Goal: Check status: Check status

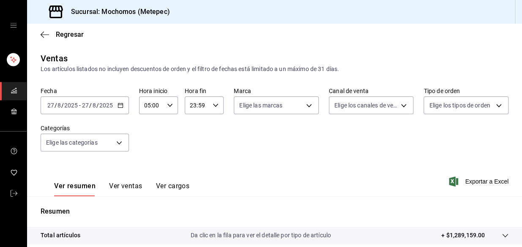
scroll to position [158, 0]
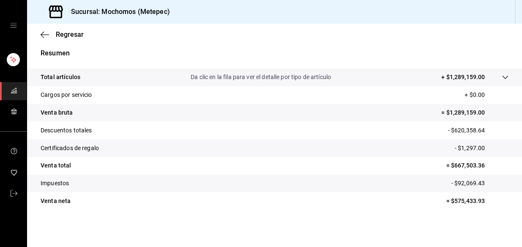
click at [55, 20] on div "Sucursal: Mochomos (Metepec)" at bounding box center [104, 12] width 140 height 24
click at [40, 39] on div "Regresar" at bounding box center [274, 35] width 495 height 22
click at [45, 39] on div "Regresar" at bounding box center [274, 35] width 495 height 22
click at [45, 31] on icon "button" at bounding box center [45, 35] width 8 height 8
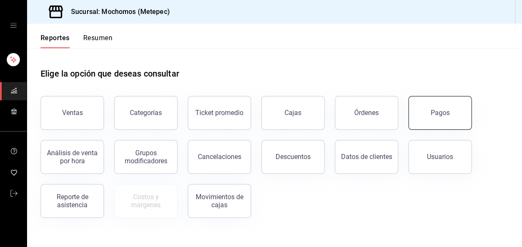
click at [448, 115] on div "Pagos" at bounding box center [440, 113] width 19 height 8
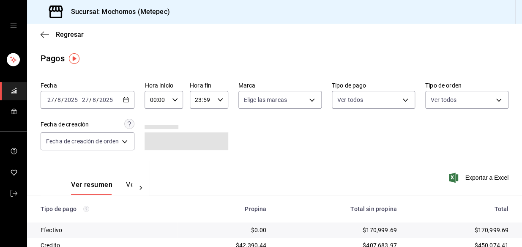
click at [124, 104] on div "[DATE] [DATE] - [DATE] [DATE]" at bounding box center [88, 100] width 94 height 18
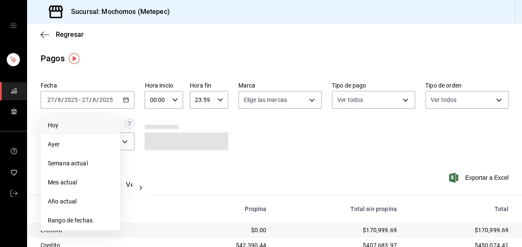
drag, startPoint x: 51, startPoint y: 132, endPoint x: 198, endPoint y: 90, distance: 152.9
click at [52, 132] on li "Hoy" at bounding box center [80, 125] width 79 height 19
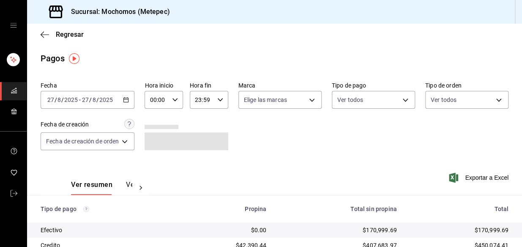
click at [173, 102] on icon "button" at bounding box center [175, 100] width 6 height 6
click at [160, 127] on button "06" at bounding box center [155, 128] width 16 height 17
click at [152, 141] on button "05" at bounding box center [155, 146] width 16 height 17
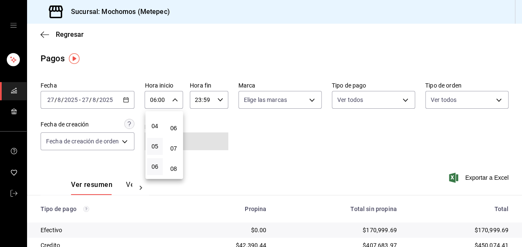
type input "05:00"
drag, startPoint x: 299, startPoint y: 155, endPoint x: 296, endPoint y: 152, distance: 4.8
click at [298, 154] on div at bounding box center [261, 123] width 522 height 247
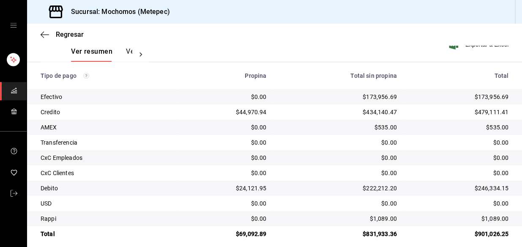
scroll to position [142, 0]
